Goal: Information Seeking & Learning: Learn about a topic

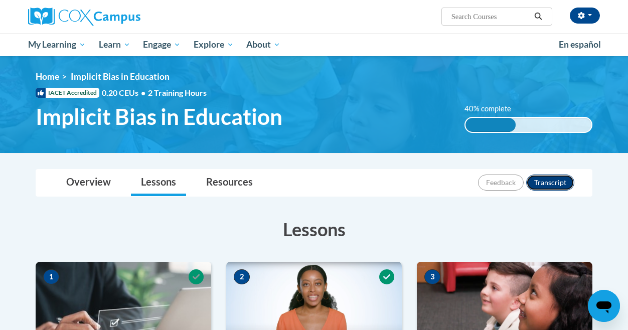
click at [543, 182] on button "Transcript" at bounding box center [550, 183] width 48 height 16
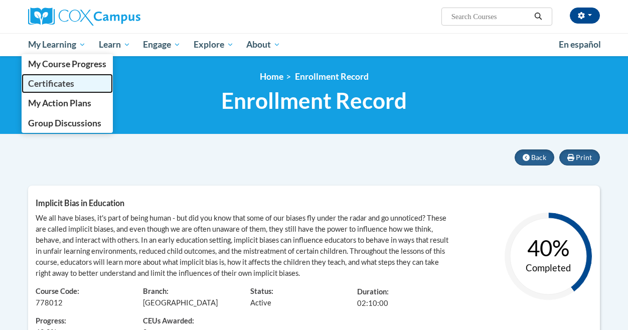
click at [39, 84] on span "Certificates" at bounding box center [51, 83] width 46 height 11
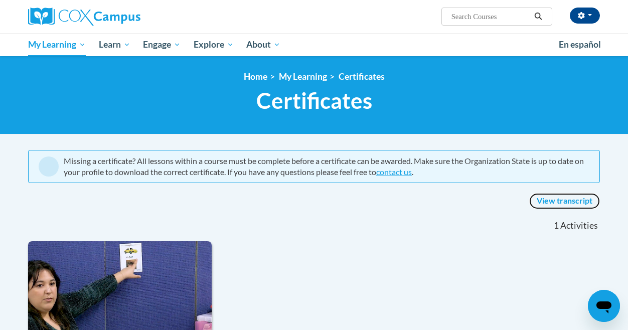
click at [563, 202] on link "View transcript" at bounding box center [564, 201] width 71 height 16
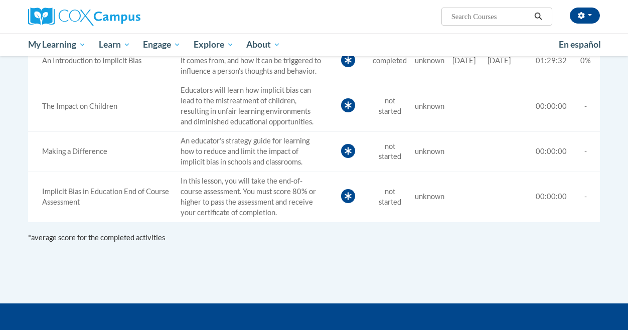
scroll to position [401, 0]
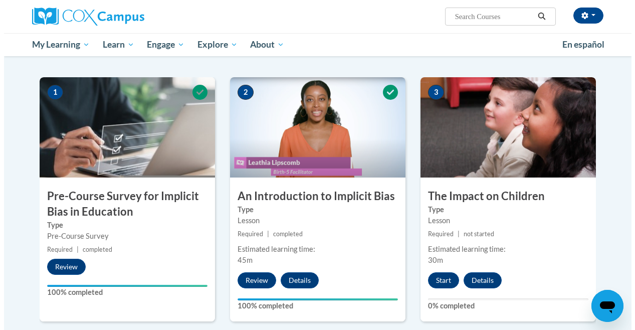
scroll to position [201, 0]
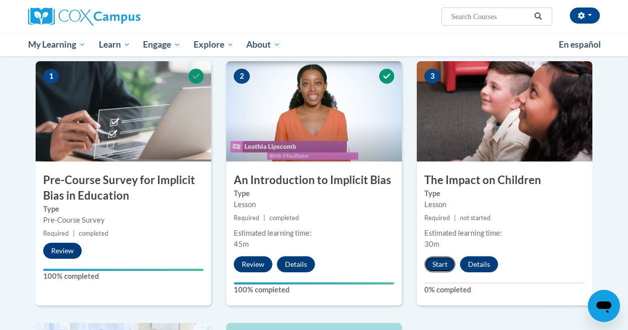
click at [436, 262] on button "Start" at bounding box center [439, 264] width 31 height 16
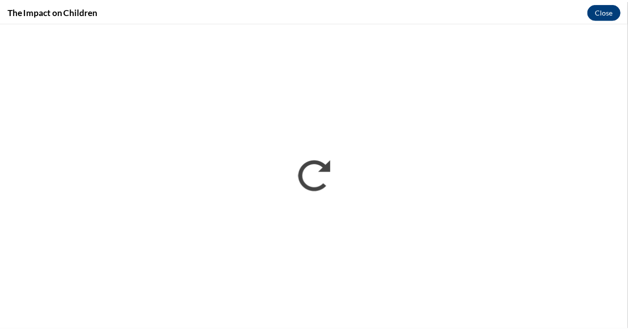
scroll to position [0, 0]
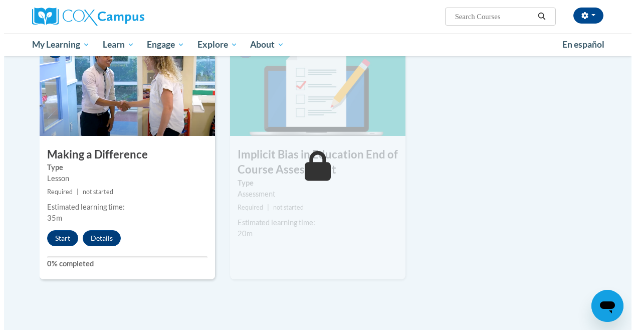
scroll to position [502, 0]
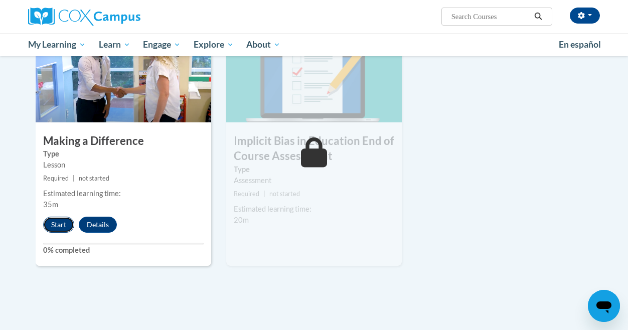
click at [60, 226] on button "Start" at bounding box center [58, 225] width 31 height 16
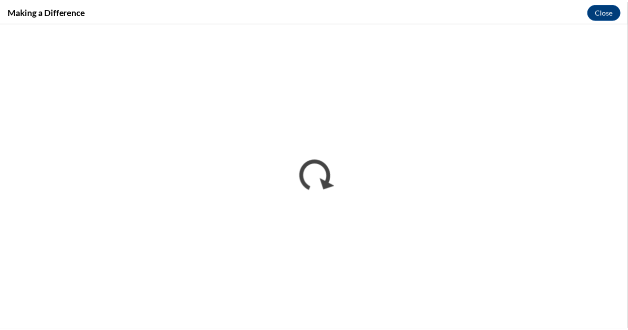
scroll to position [0, 0]
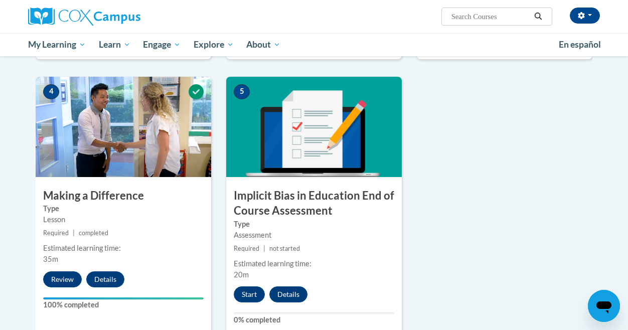
scroll to position [502, 0]
